Goal: Find specific page/section: Find specific page/section

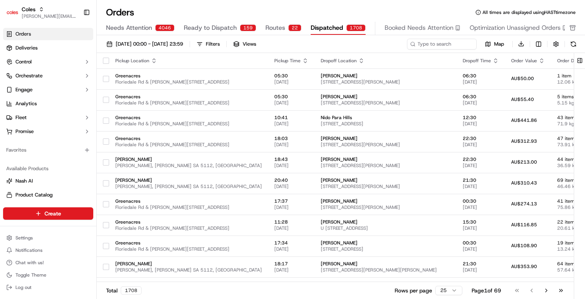
scroll to position [309, 0]
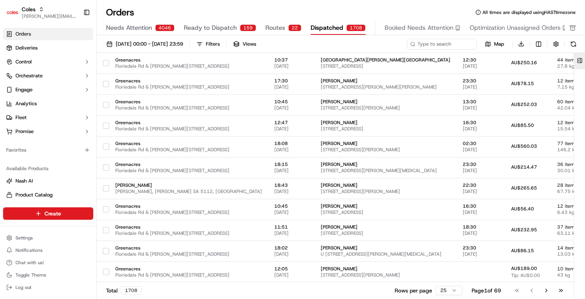
click at [581, 62] on button at bounding box center [580, 60] width 13 height 15
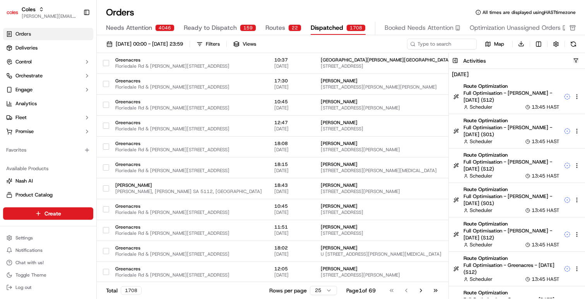
click at [577, 60] on button "button" at bounding box center [576, 61] width 6 height 6
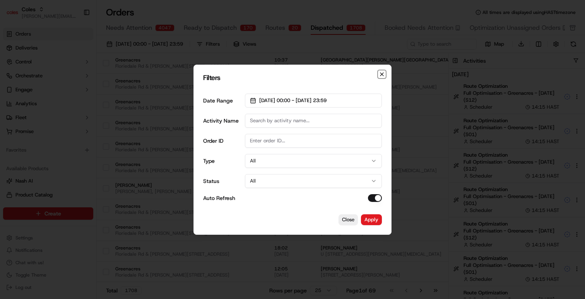
click at [381, 73] on icon "button" at bounding box center [382, 74] width 3 height 3
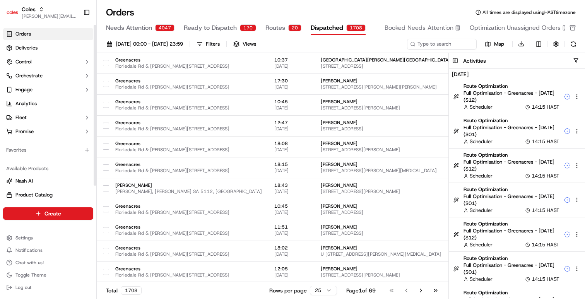
click at [39, 34] on link "Orders" at bounding box center [48, 34] width 90 height 12
click at [456, 63] on button at bounding box center [455, 60] width 13 height 15
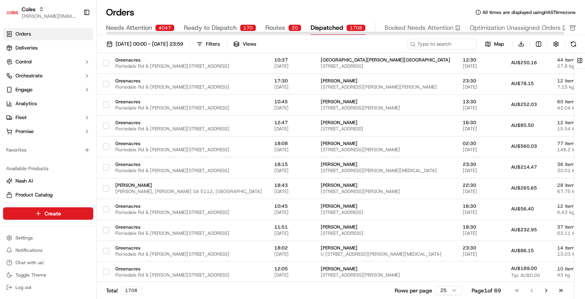
click at [338, 10] on div "Orders All times are displayed using HAST timezone" at bounding box center [341, 12] width 489 height 12
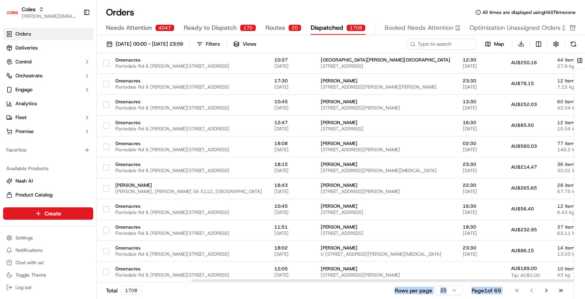
scroll to position [309, 118]
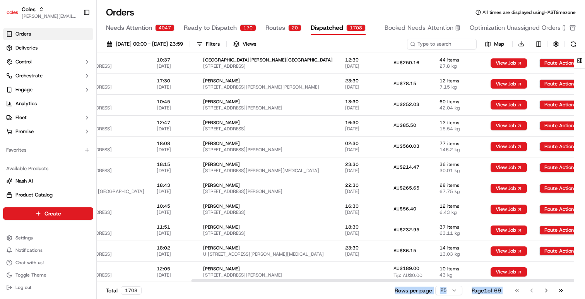
drag, startPoint x: 314, startPoint y: 288, endPoint x: 591, endPoint y: 233, distance: 282.2
click at [585, 233] on html "Coles [EMAIL_ADDRESS][DOMAIN_NAME] Toggle Sidebar Orders Deliveries Control Orc…" at bounding box center [292, 149] width 585 height 299
click at [45, 34] on link "Orders" at bounding box center [48, 34] width 90 height 12
click at [276, 28] on span "Routes" at bounding box center [276, 27] width 20 height 9
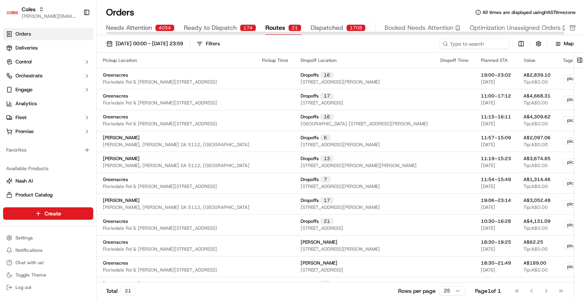
click at [235, 6] on div "Orders All times are displayed using HAST timezone" at bounding box center [341, 12] width 489 height 12
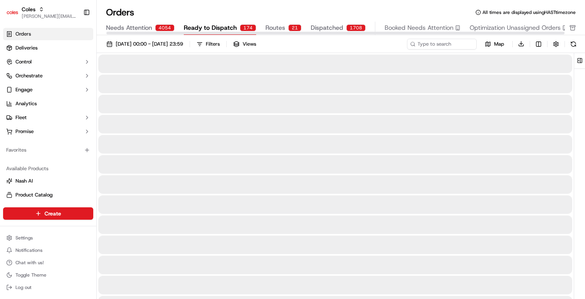
click at [219, 26] on span "Ready to Dispatch" at bounding box center [210, 27] width 53 height 9
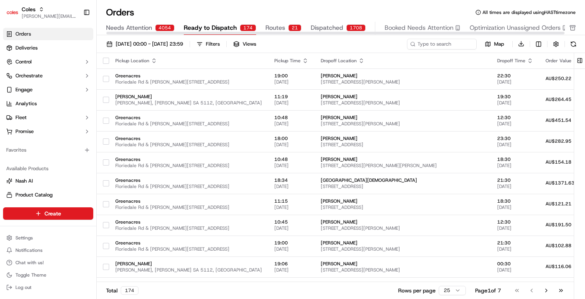
click at [141, 27] on span "Needs Attention" at bounding box center [129, 27] width 46 height 9
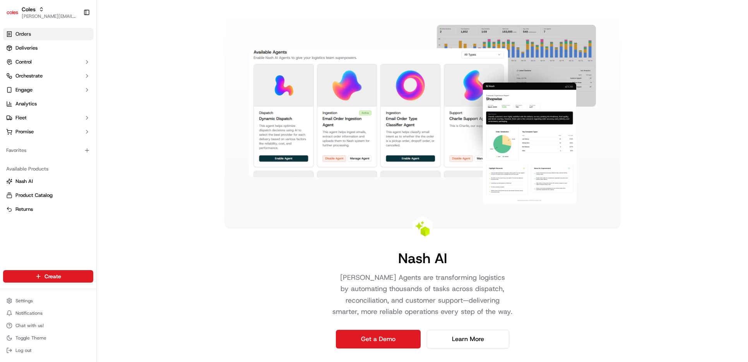
click at [41, 34] on link "Orders" at bounding box center [48, 34] width 90 height 12
